Goal: Navigation & Orientation: Find specific page/section

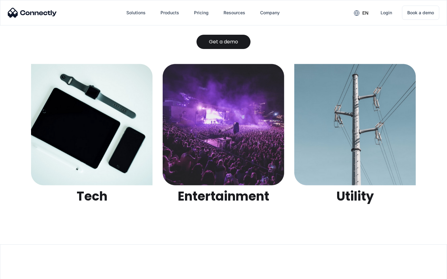
scroll to position [1958, 0]
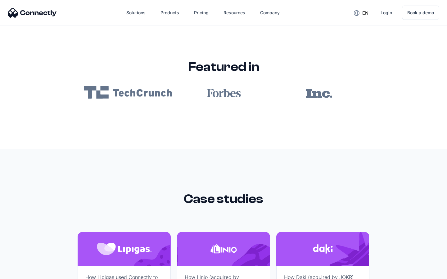
scroll to position [3717, 0]
